Goal: Use online tool/utility: Utilize a website feature to perform a specific function

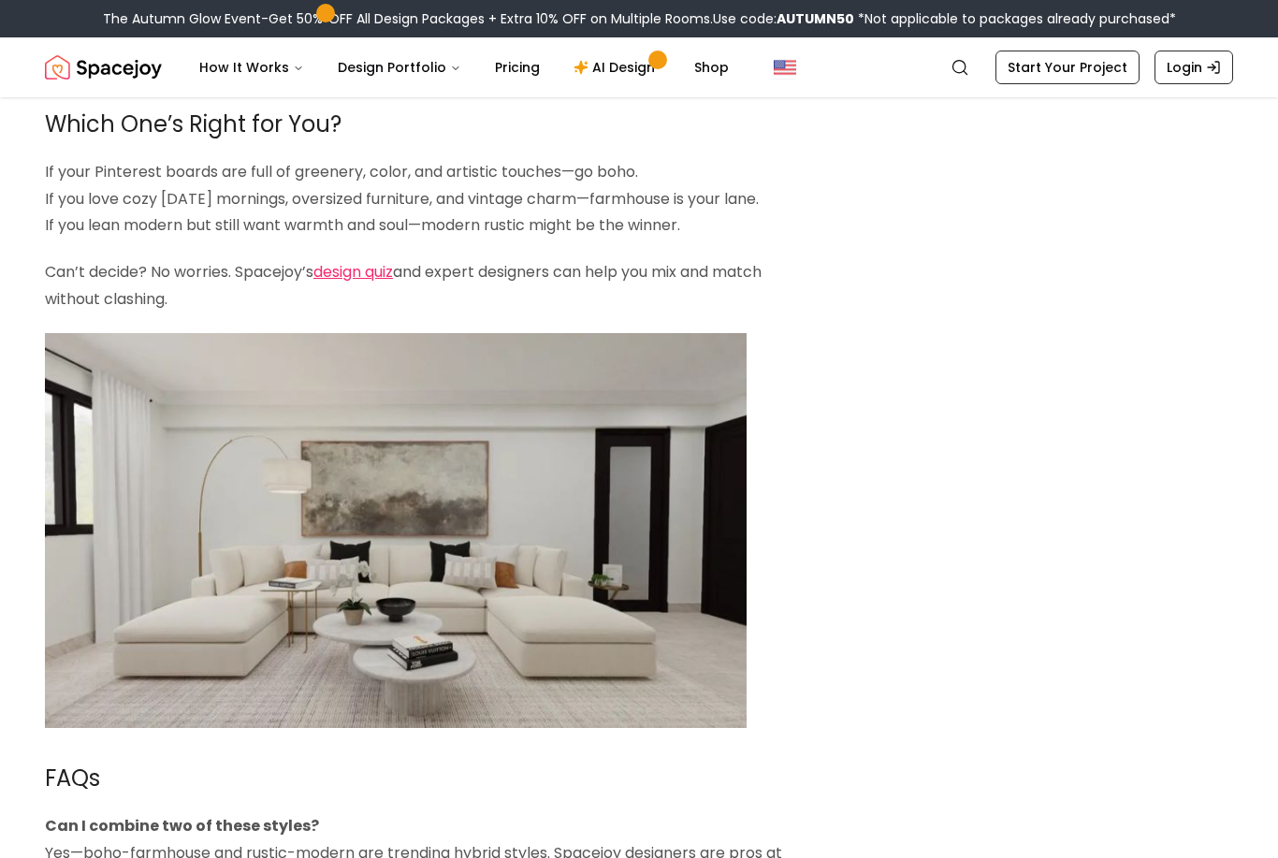
scroll to position [4218, 0]
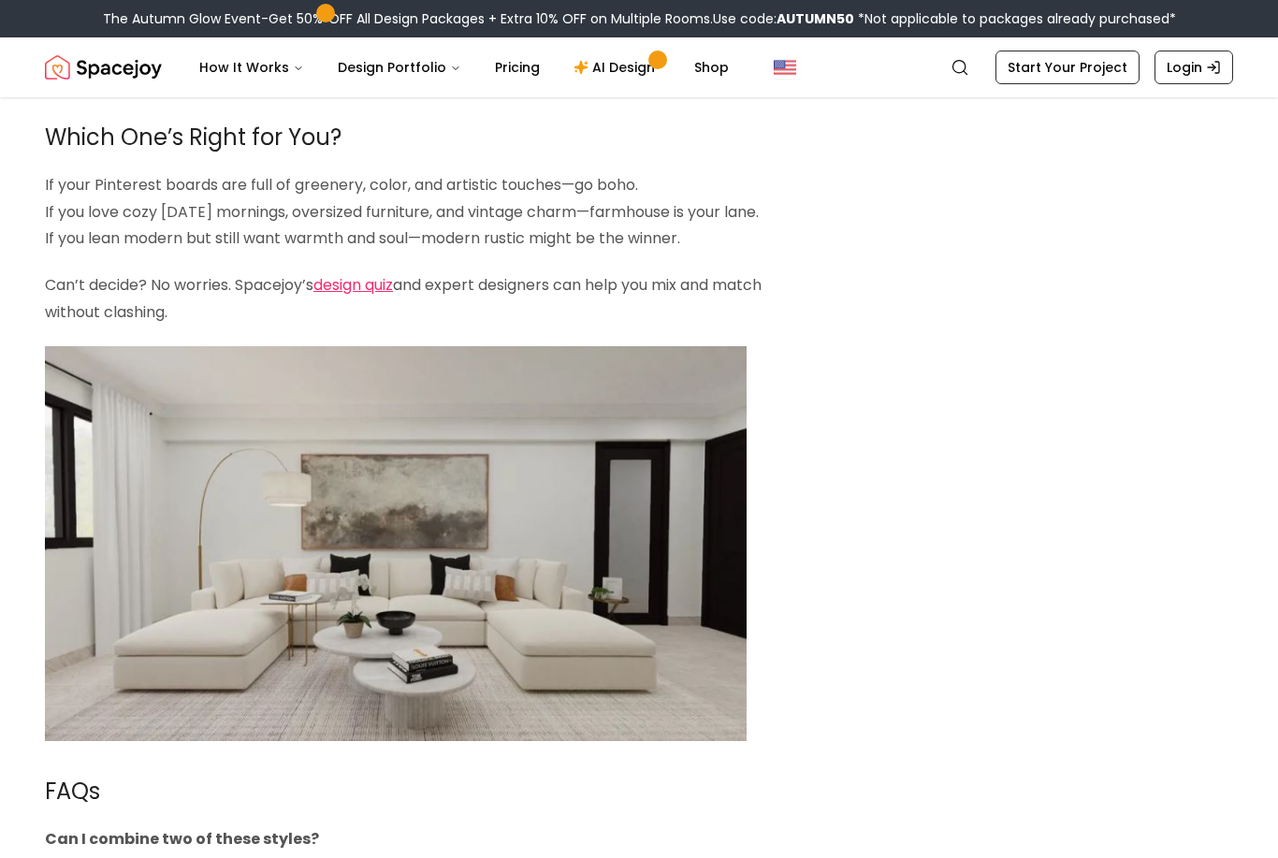
click at [379, 275] on link "design quiz" at bounding box center [353, 286] width 80 height 22
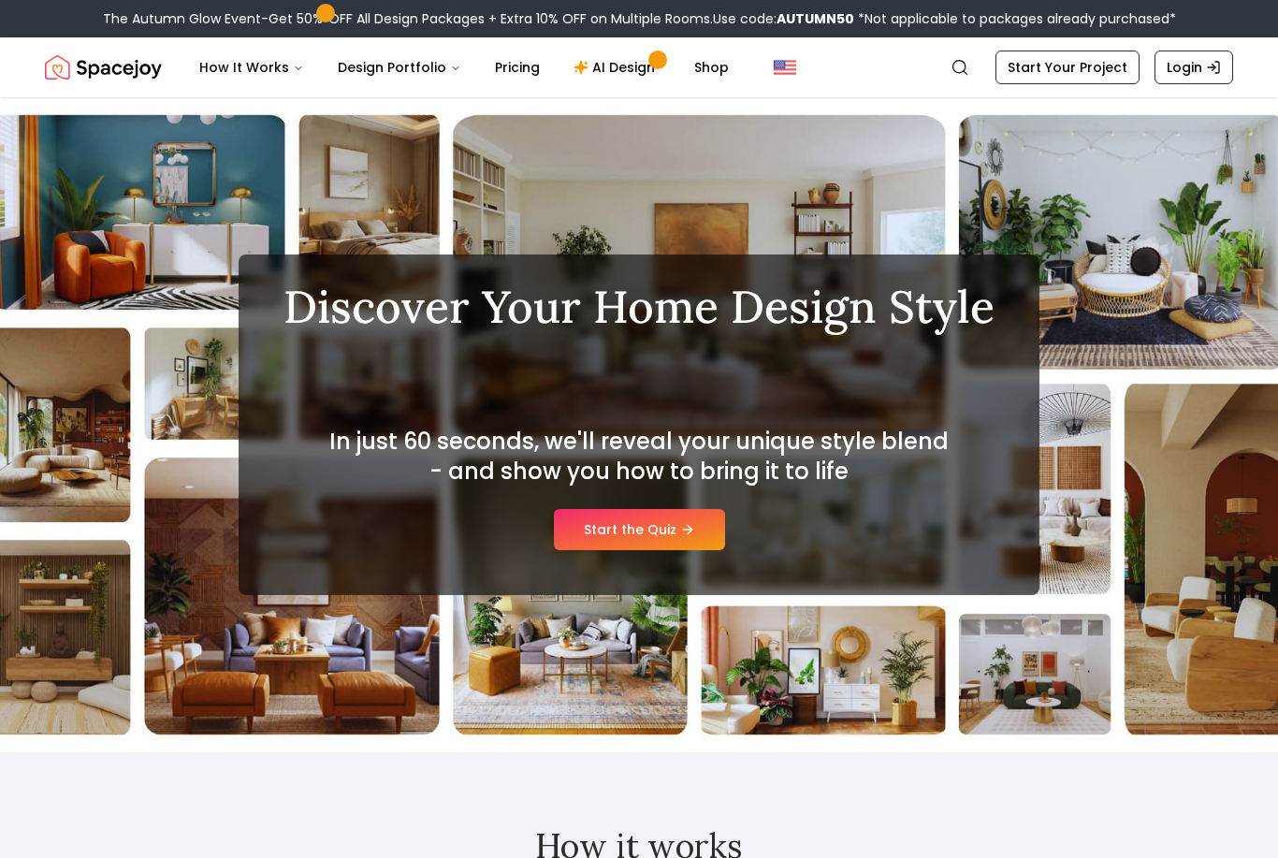
click at [703, 540] on link "Start the Quiz" at bounding box center [639, 529] width 171 height 41
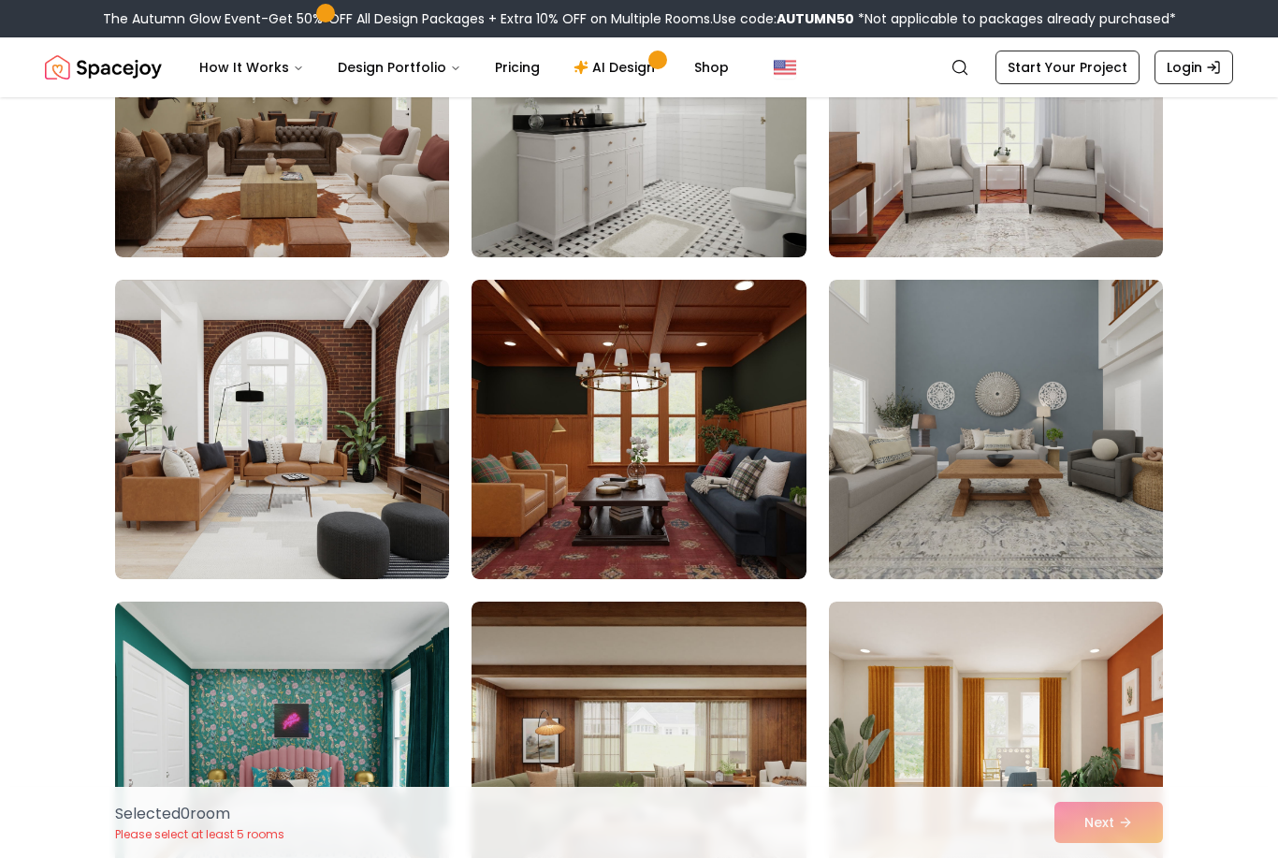
scroll to position [297, 0]
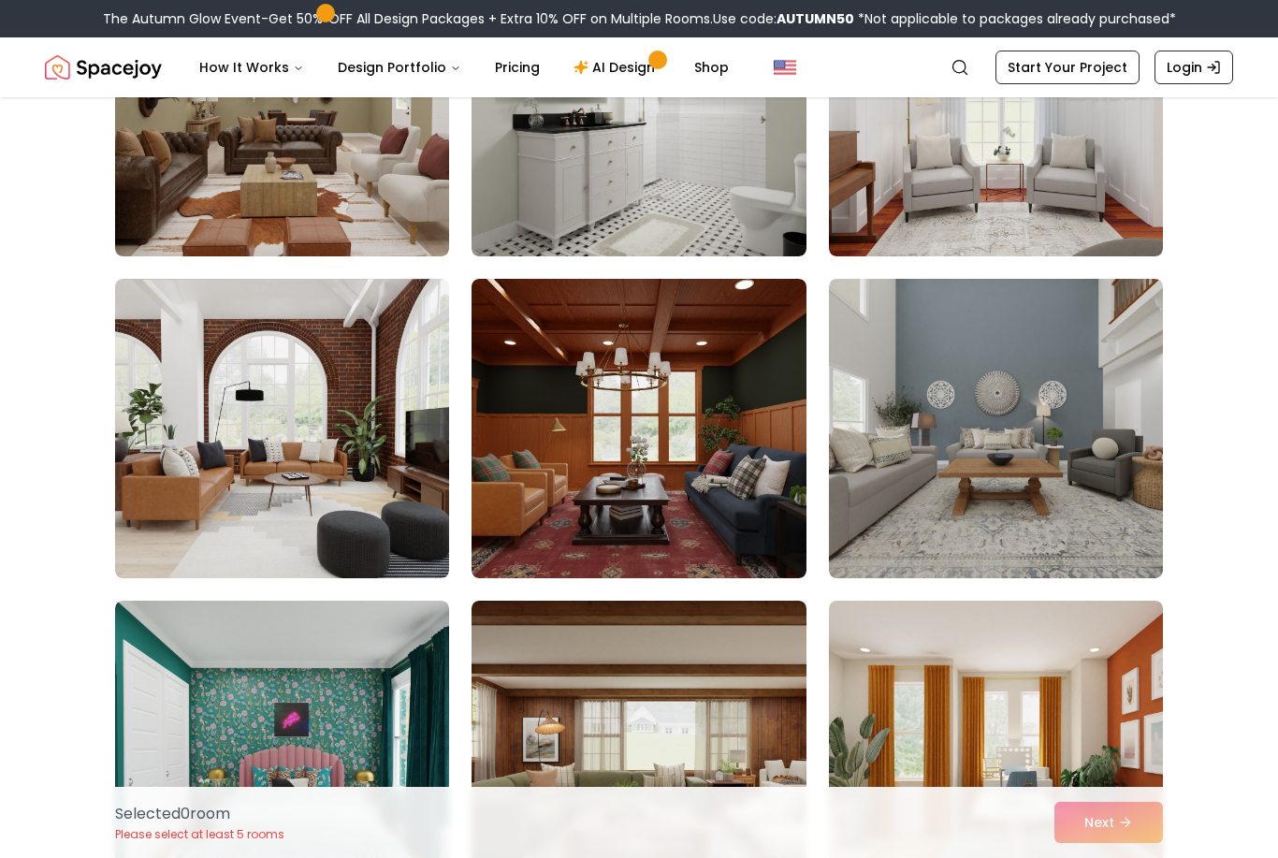
click at [352, 471] on img at bounding box center [282, 428] width 334 height 299
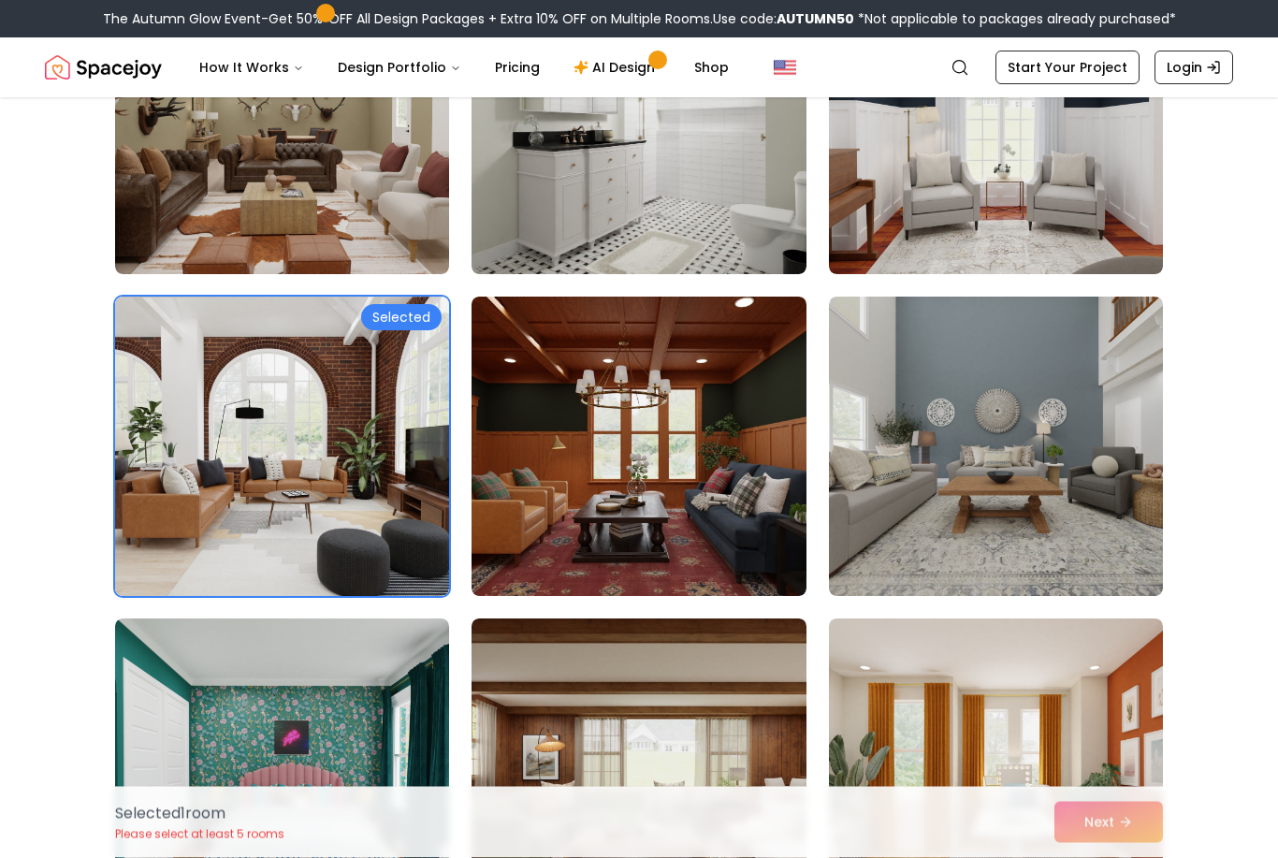
scroll to position [283, 0]
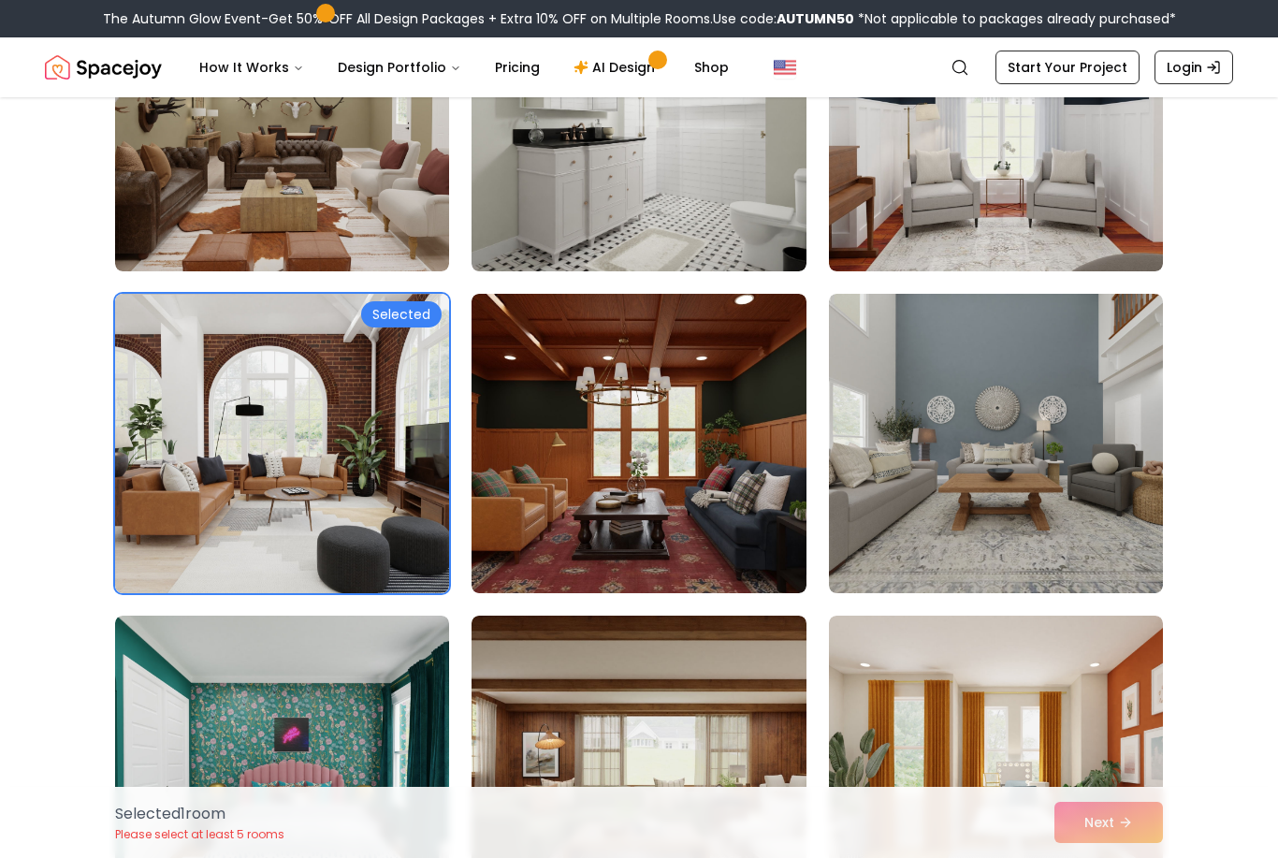
click at [1056, 520] on img at bounding box center [996, 443] width 334 height 299
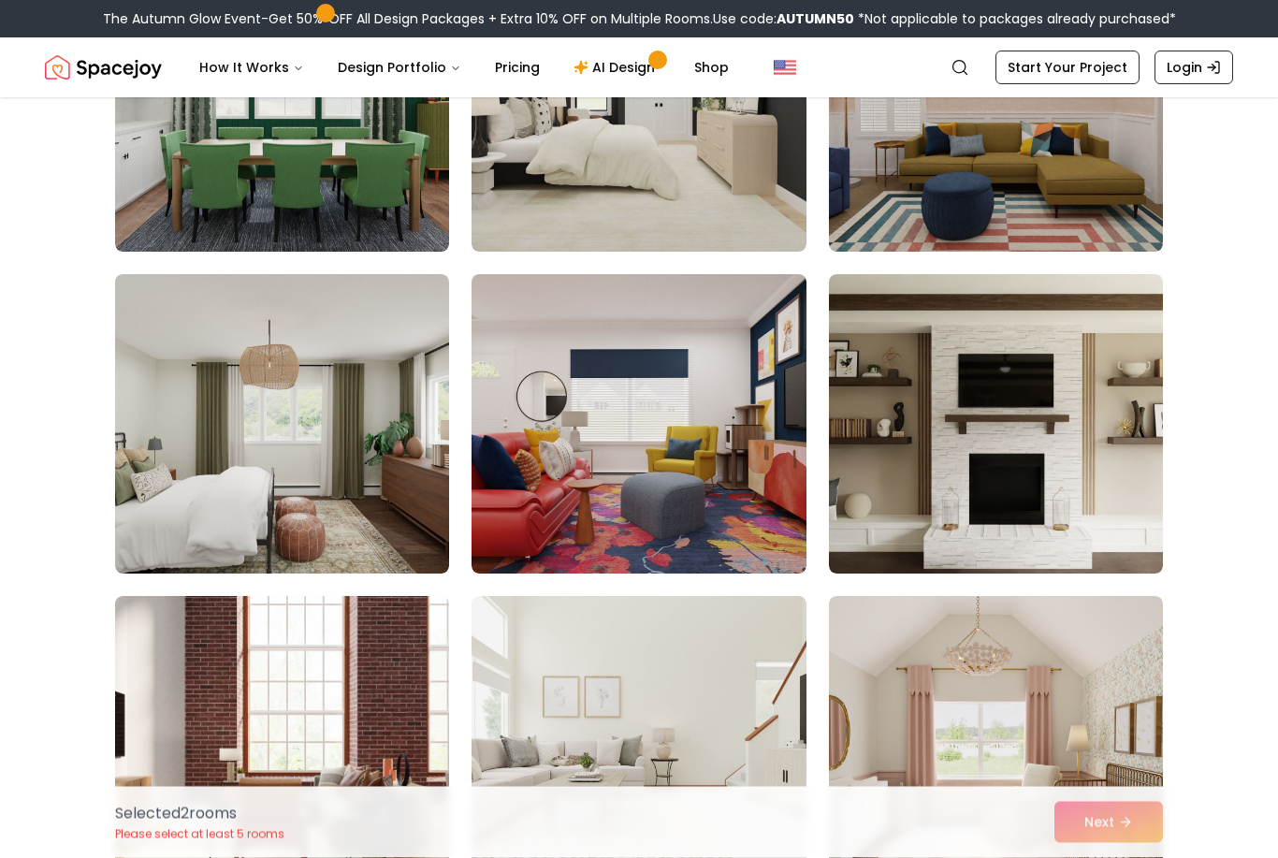
scroll to position [1268, 0]
click at [346, 494] on img at bounding box center [282, 423] width 334 height 299
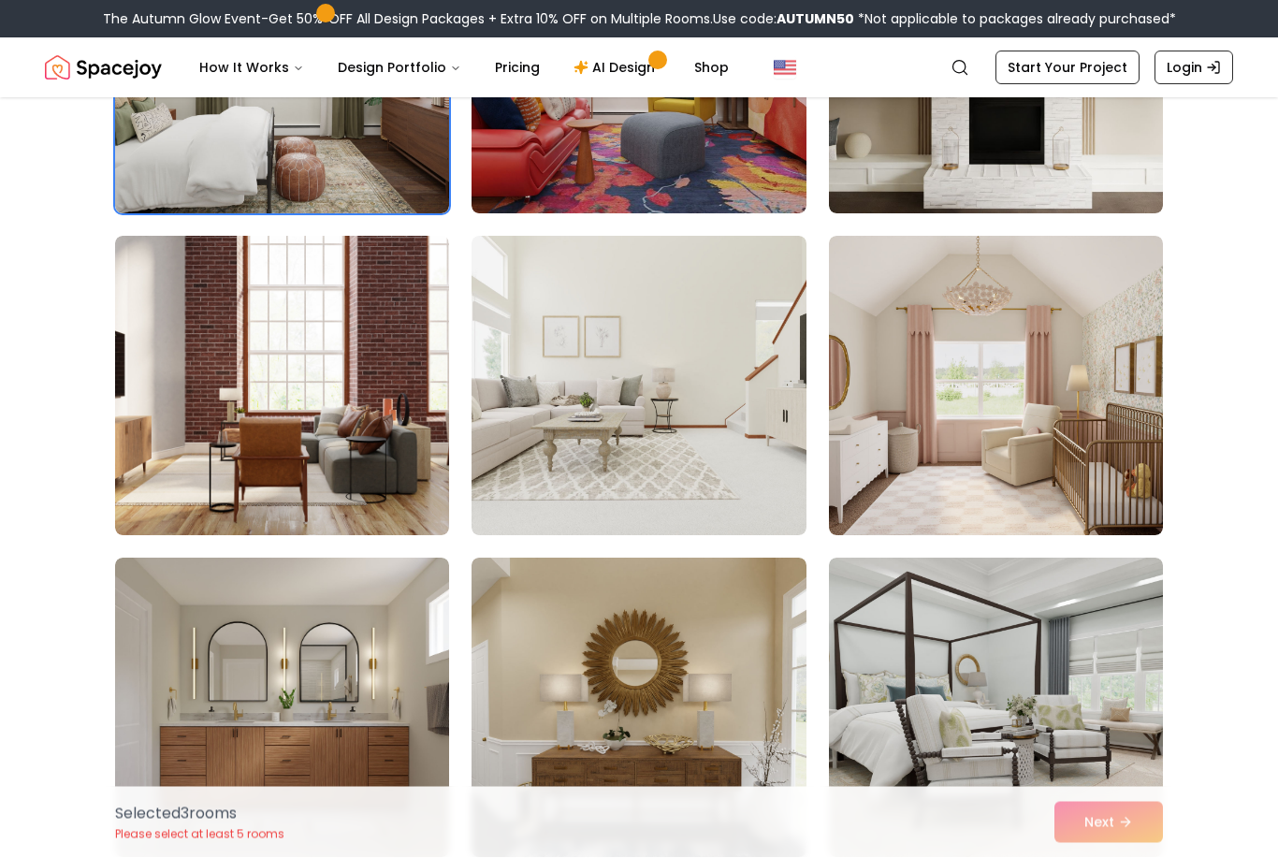
scroll to position [1628, 0]
click at [372, 424] on img at bounding box center [282, 385] width 334 height 299
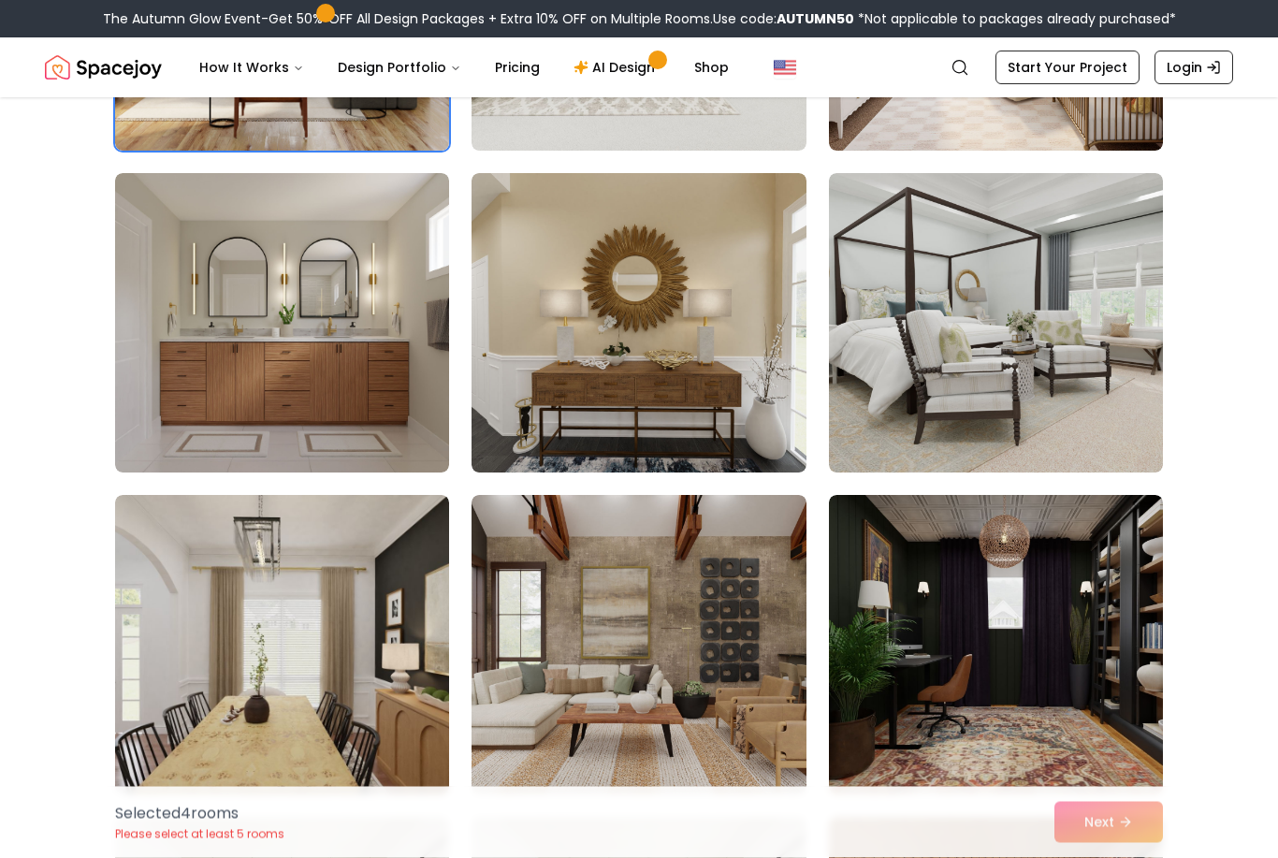
scroll to position [2014, 0]
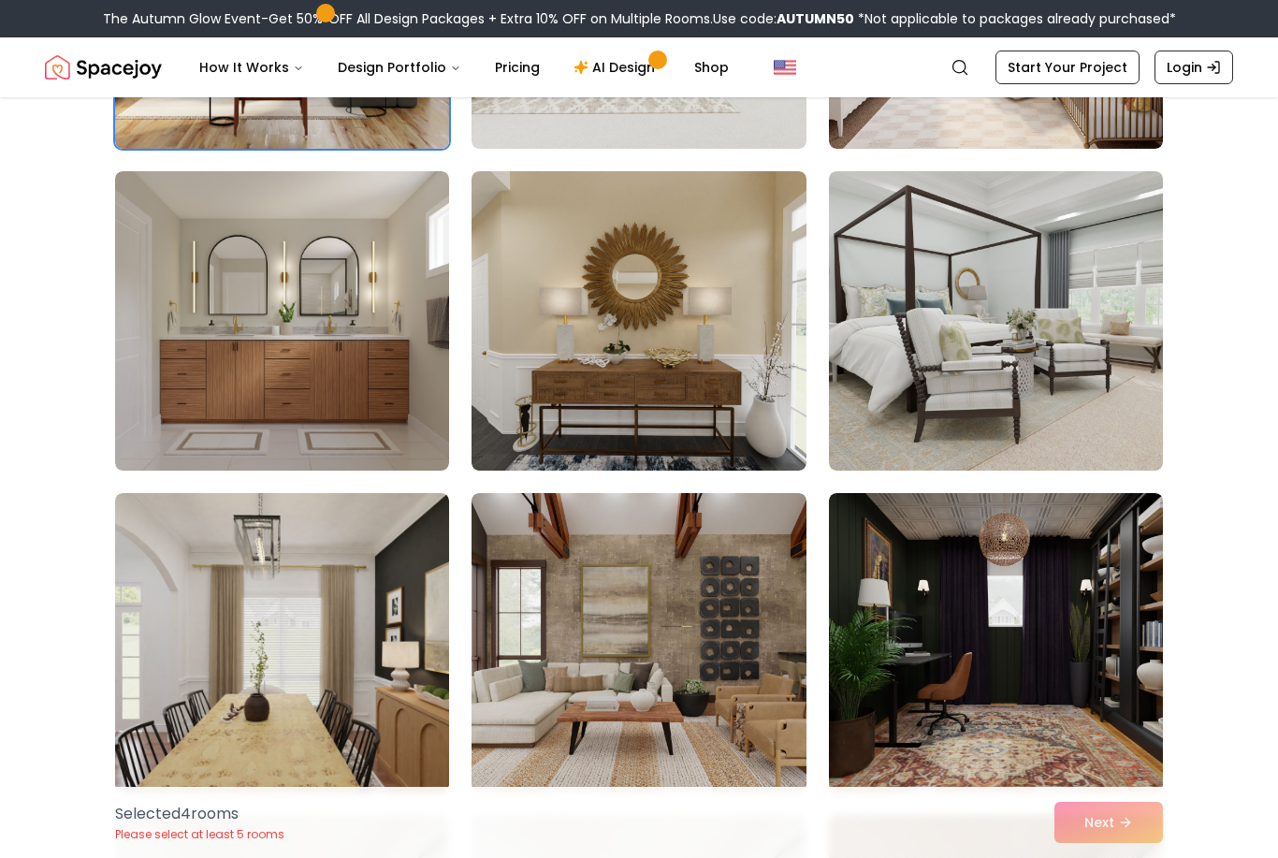
click at [662, 365] on img at bounding box center [638, 320] width 334 height 299
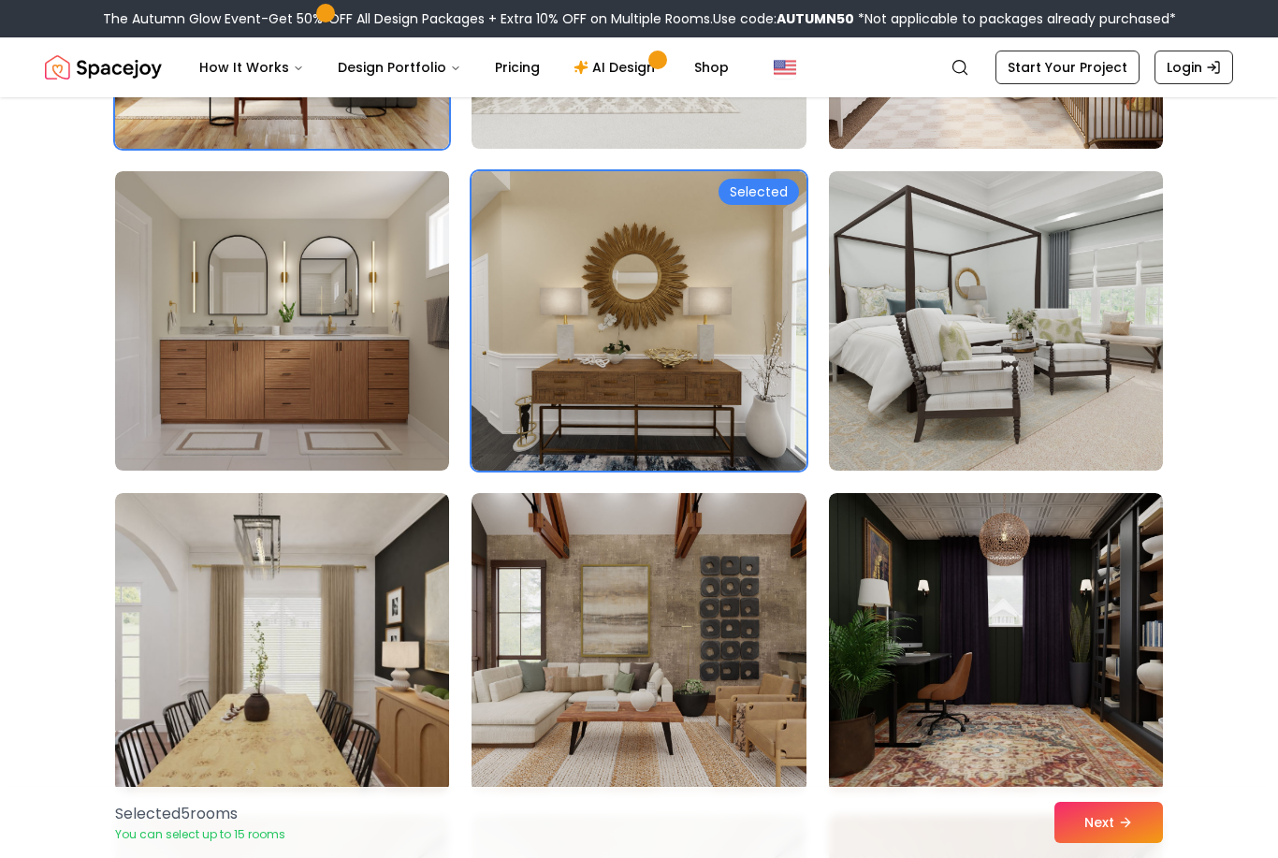
click at [685, 656] on img at bounding box center [638, 642] width 334 height 299
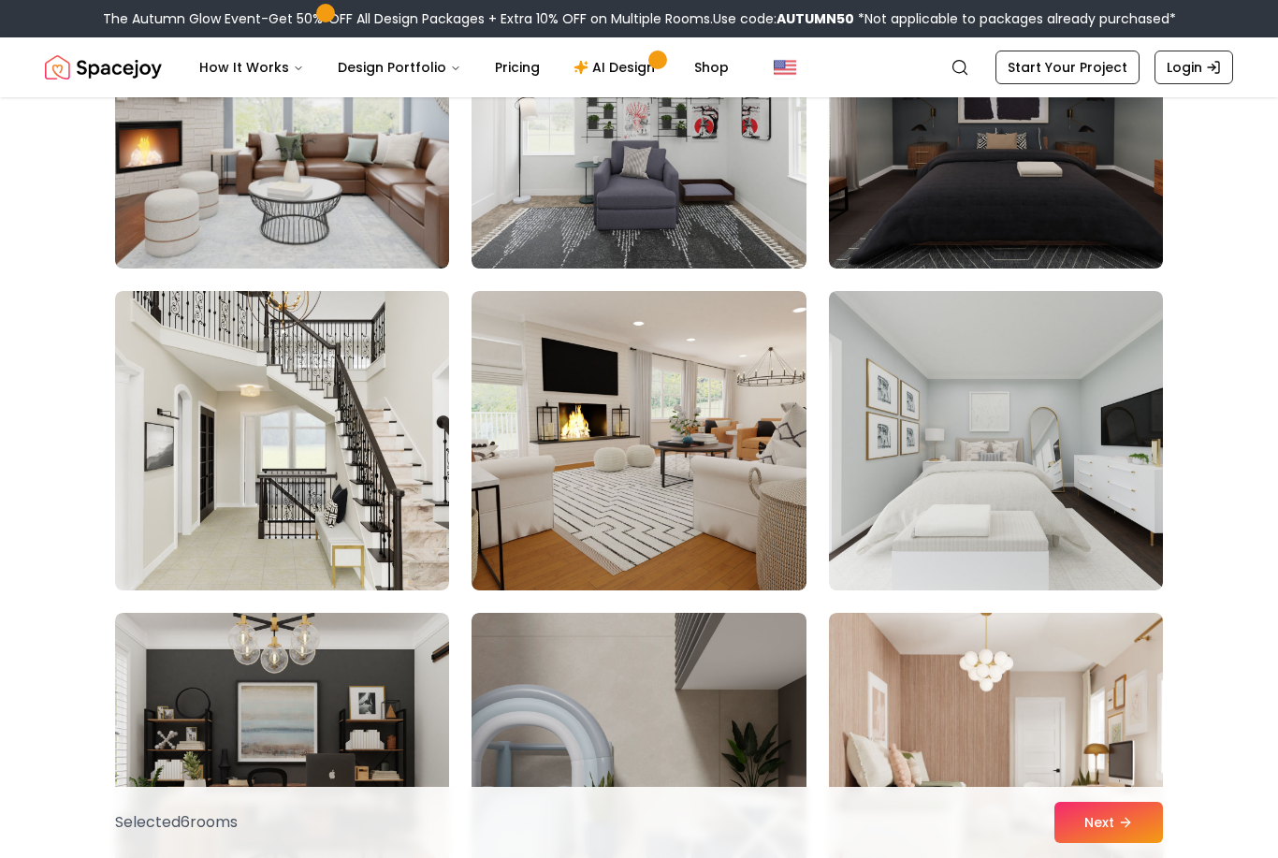
scroll to position [6398, 0]
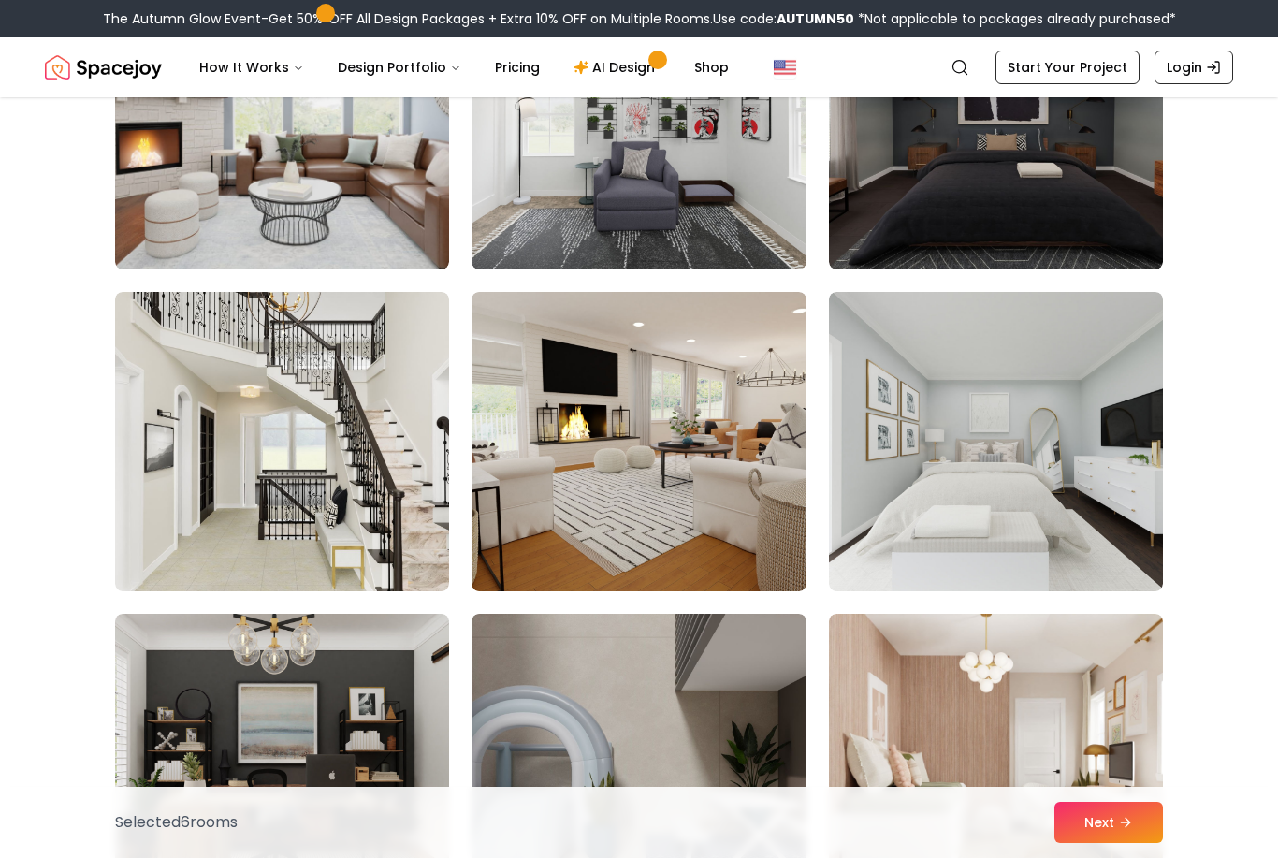
click at [700, 504] on img at bounding box center [638, 441] width 334 height 299
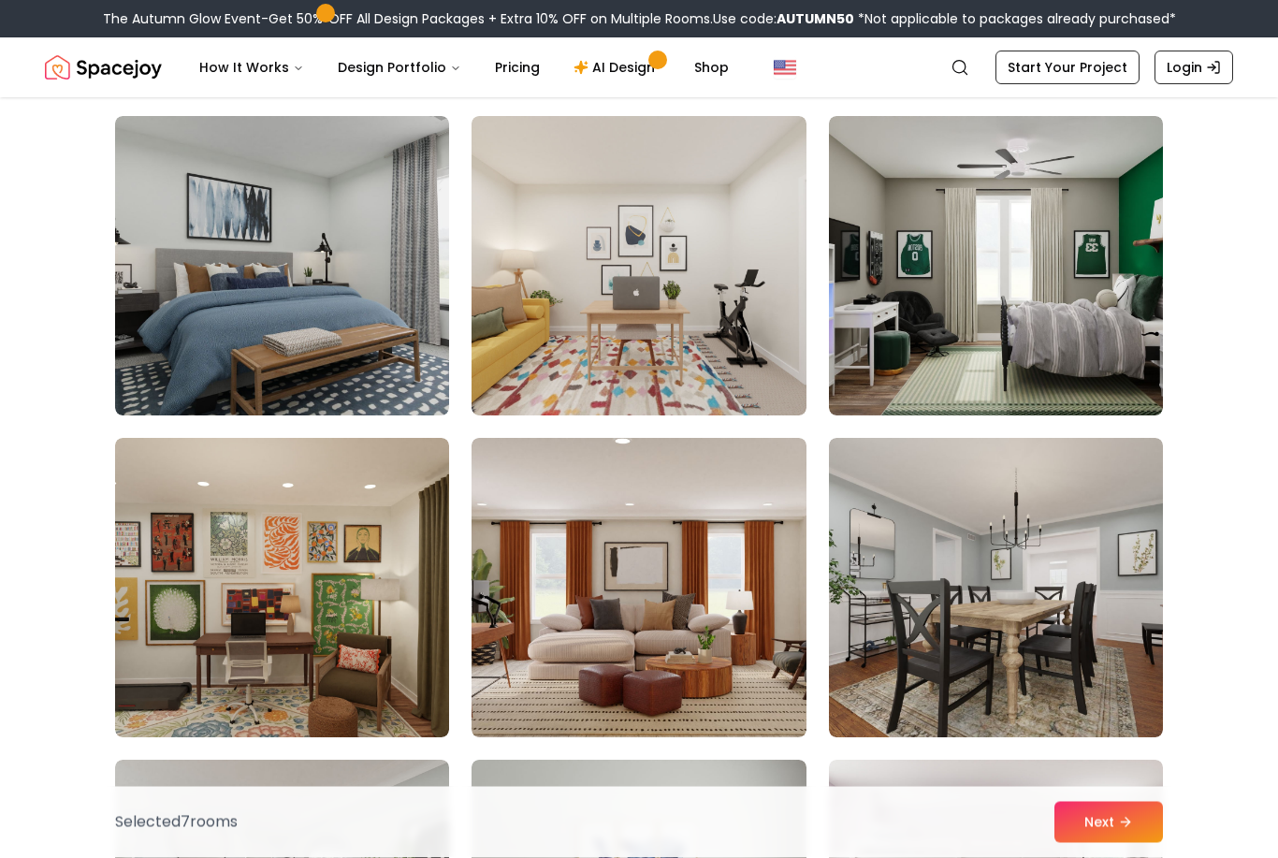
scroll to position [7218, 0]
click at [1004, 657] on img at bounding box center [996, 587] width 334 height 299
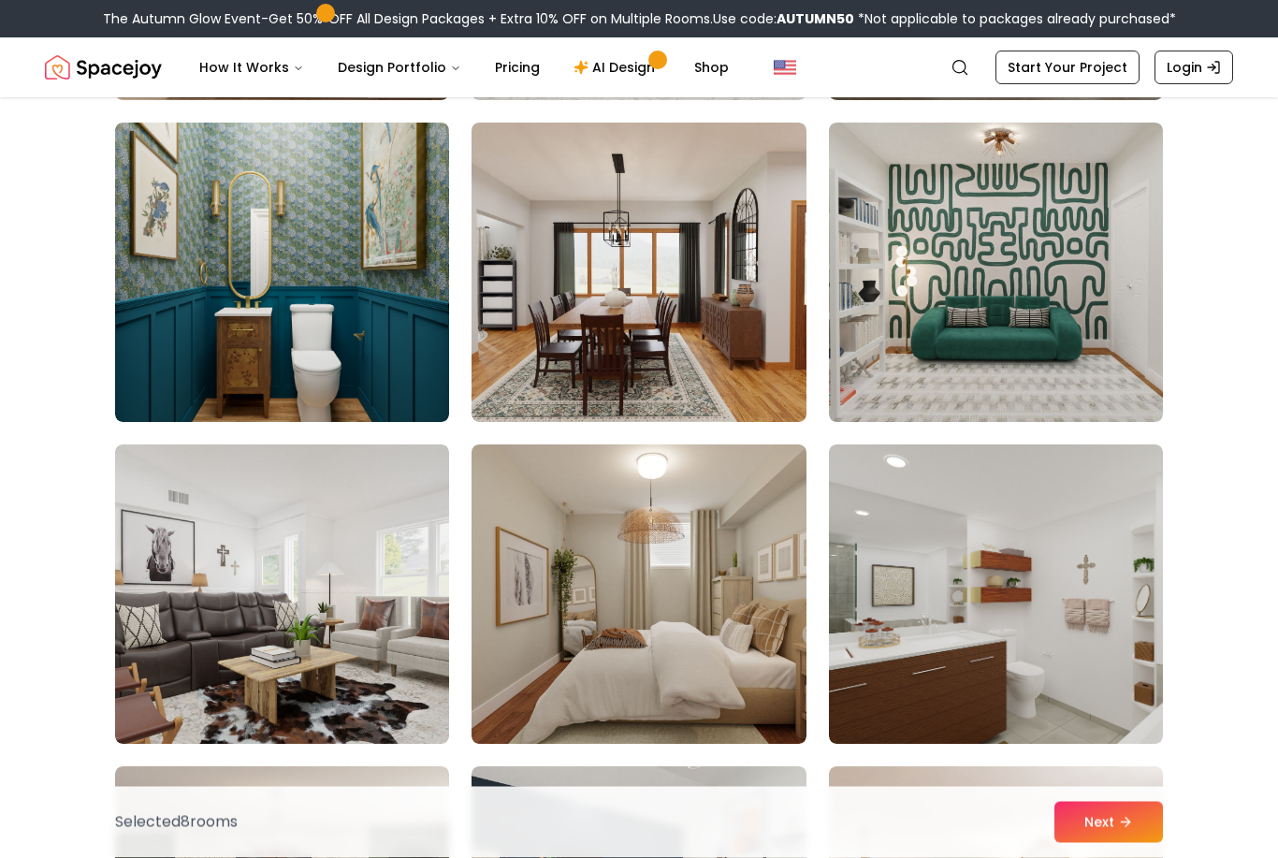
scroll to position [9147, 0]
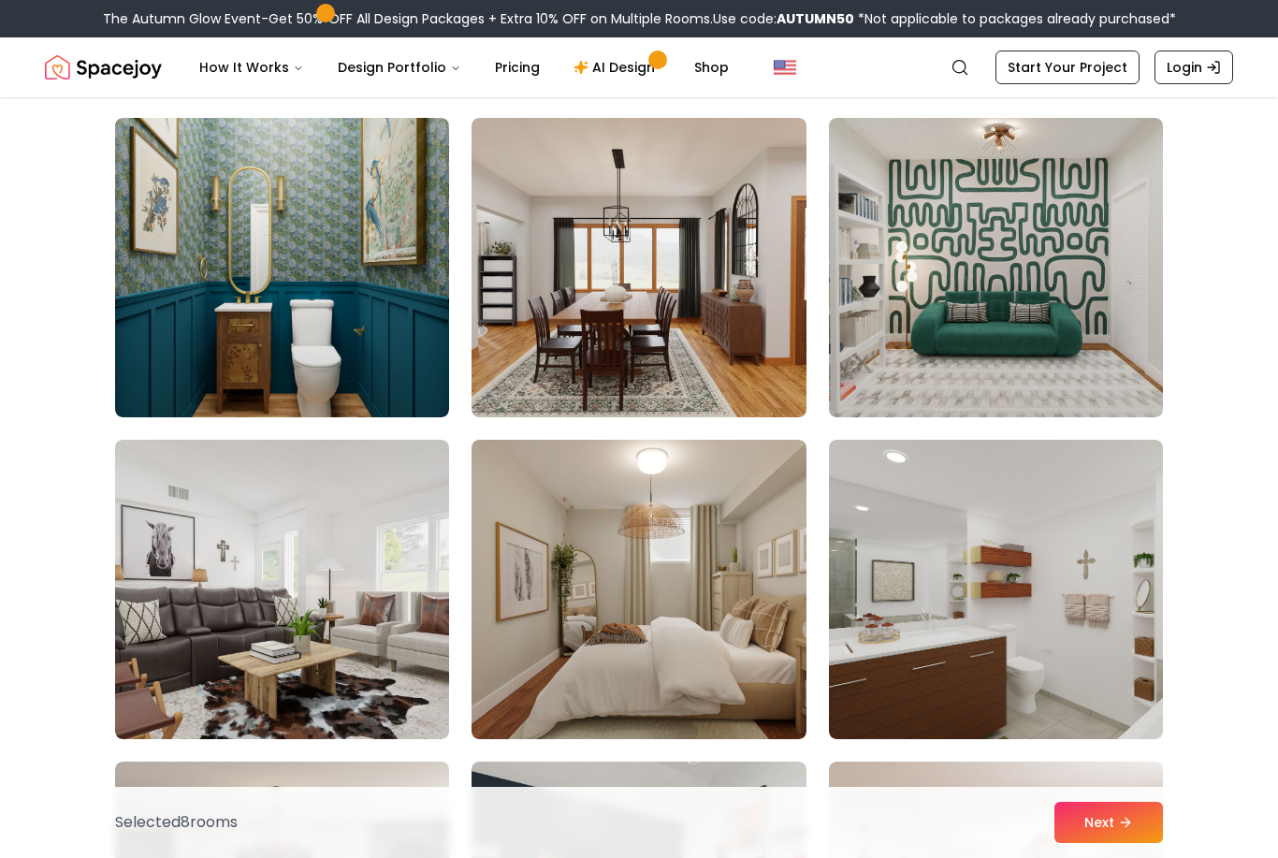
click at [377, 659] on img at bounding box center [282, 589] width 334 height 299
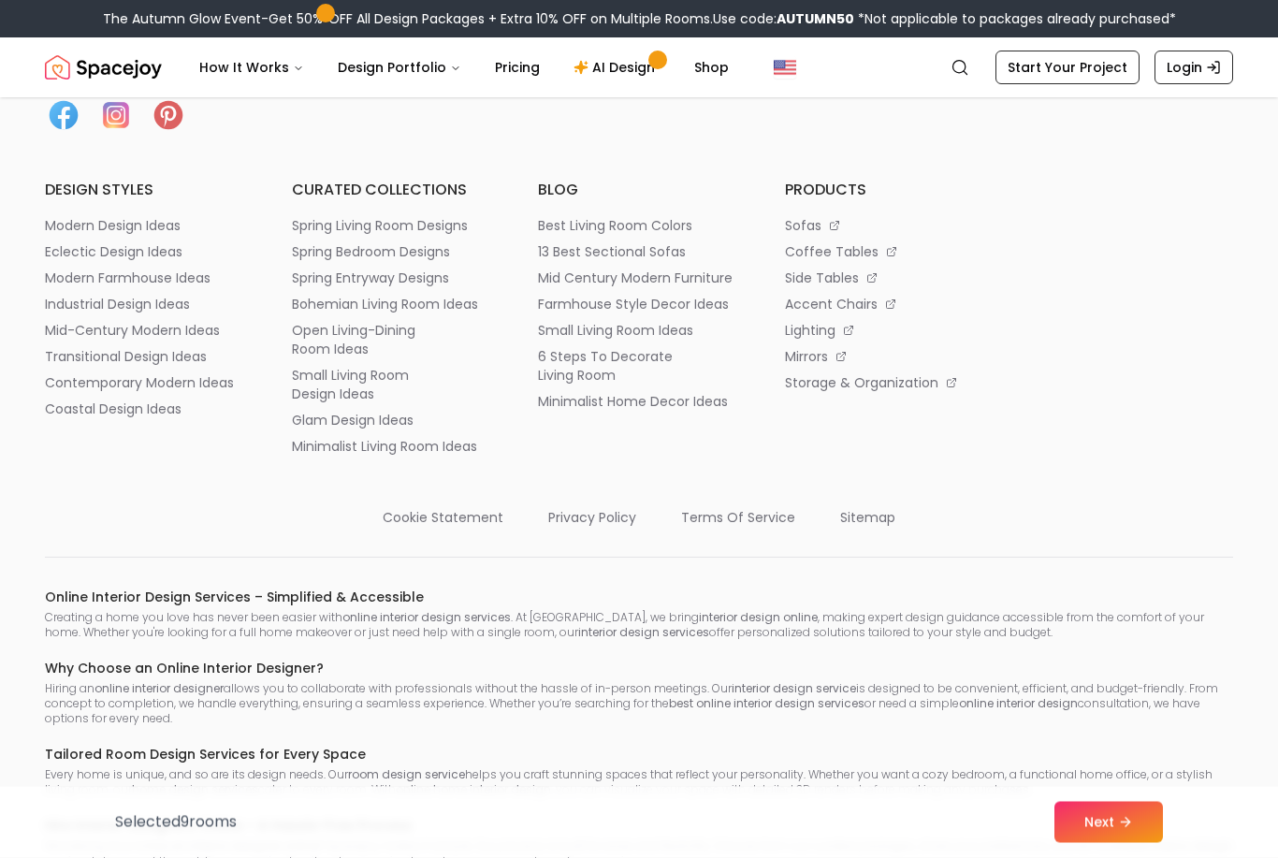
scroll to position [11407, 0]
click at [1110, 843] on button "Next" at bounding box center [1108, 822] width 109 height 41
